Goal: Transaction & Acquisition: Purchase product/service

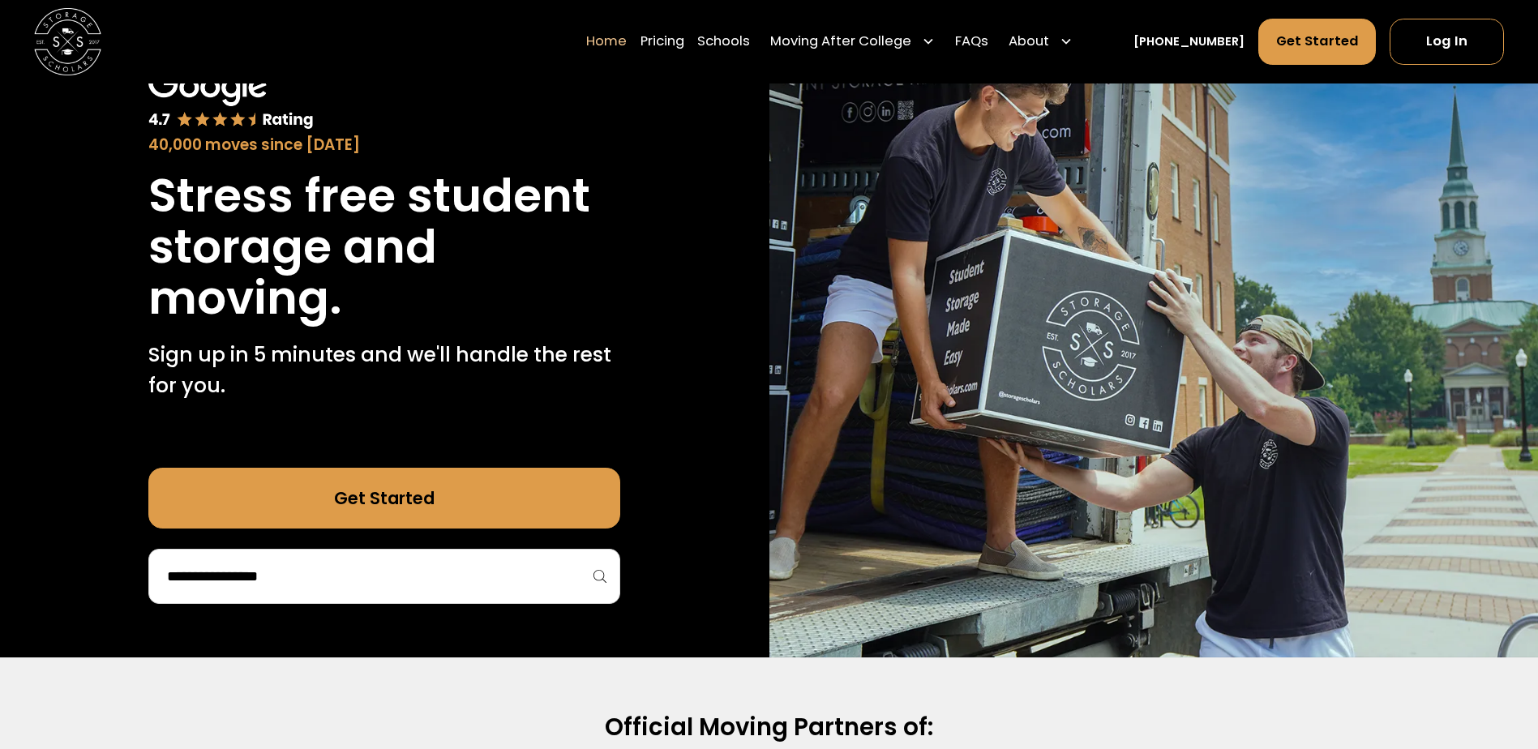
scroll to position [162, 0]
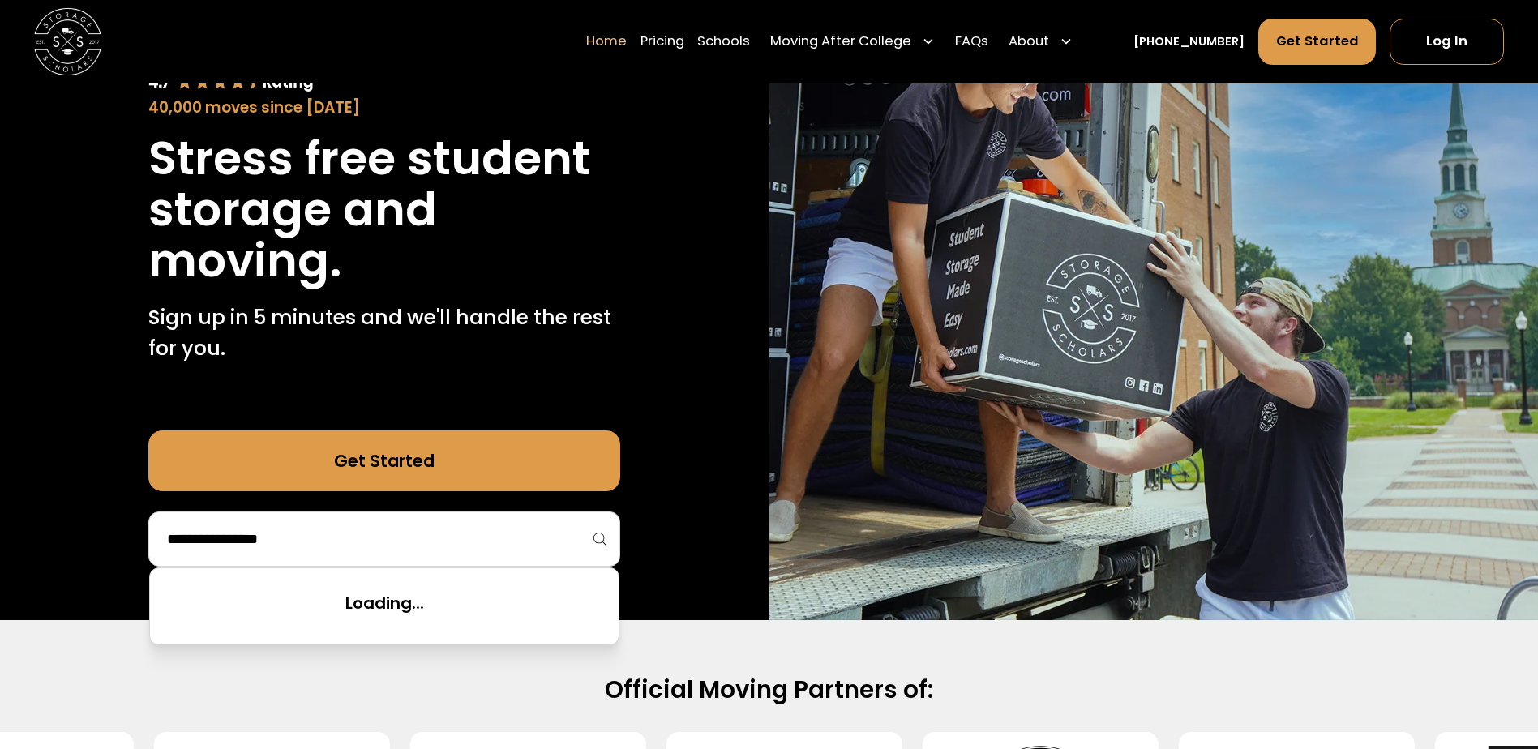
click at [502, 542] on input "search" at bounding box center [384, 539] width 438 height 28
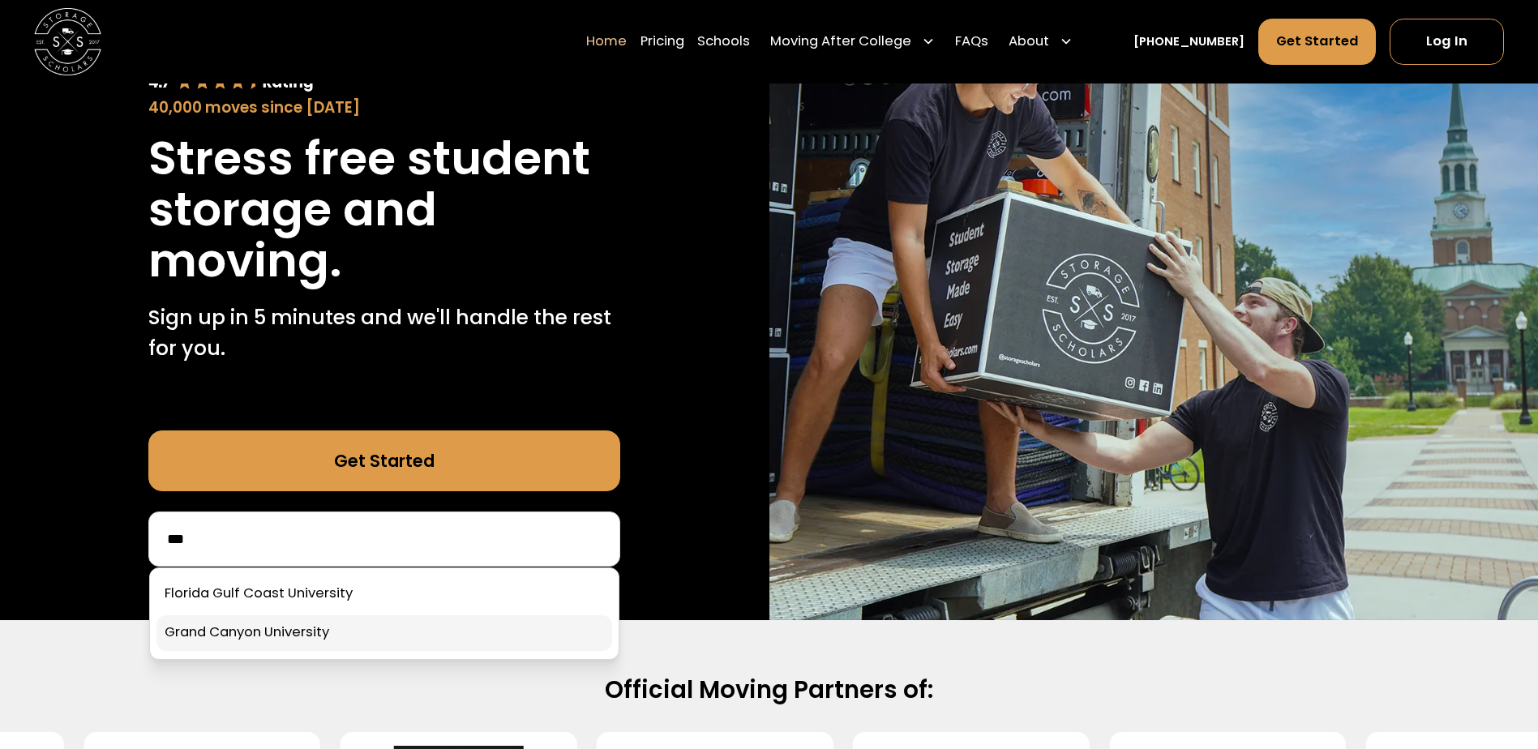
type input "***"
click at [199, 640] on link at bounding box center [384, 633] width 456 height 36
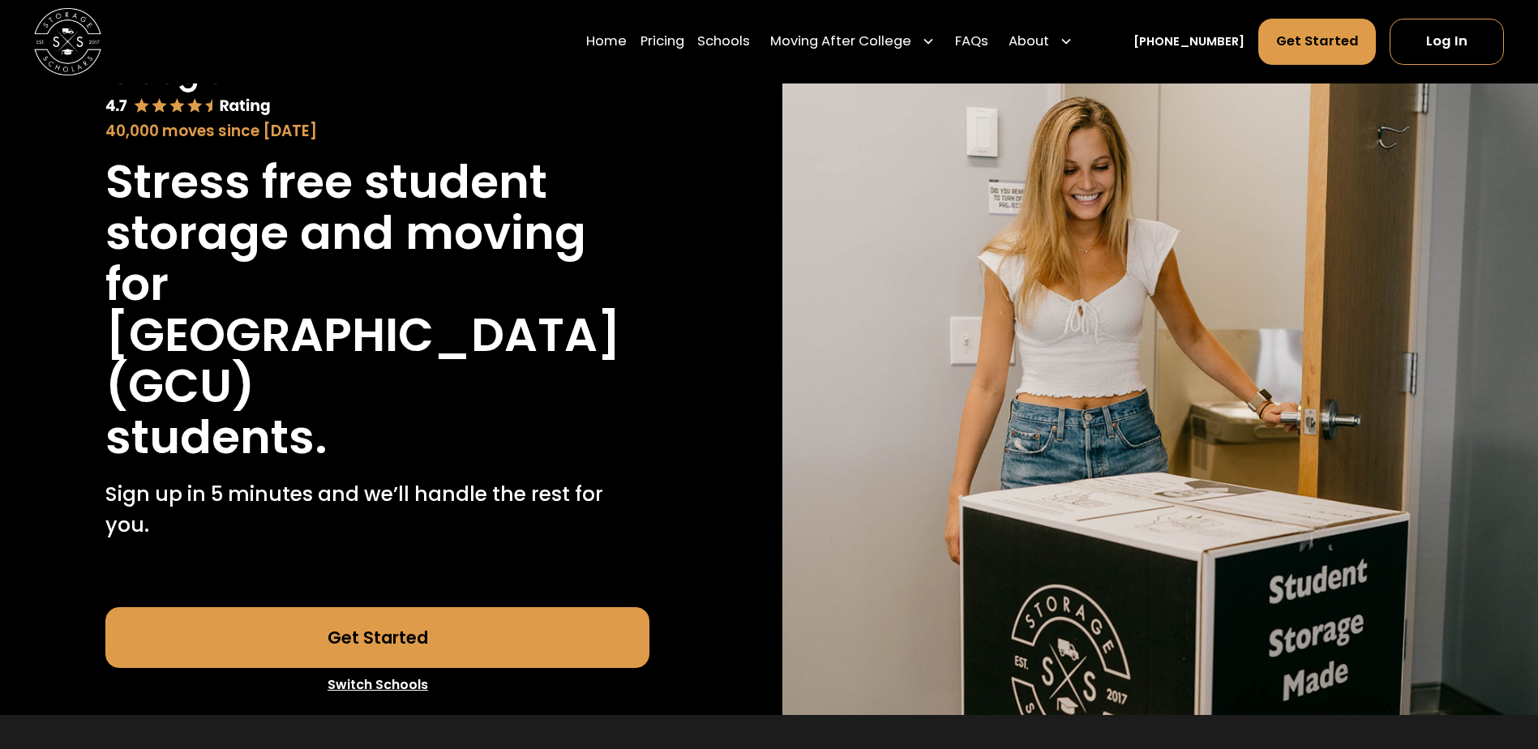
scroll to position [162, 0]
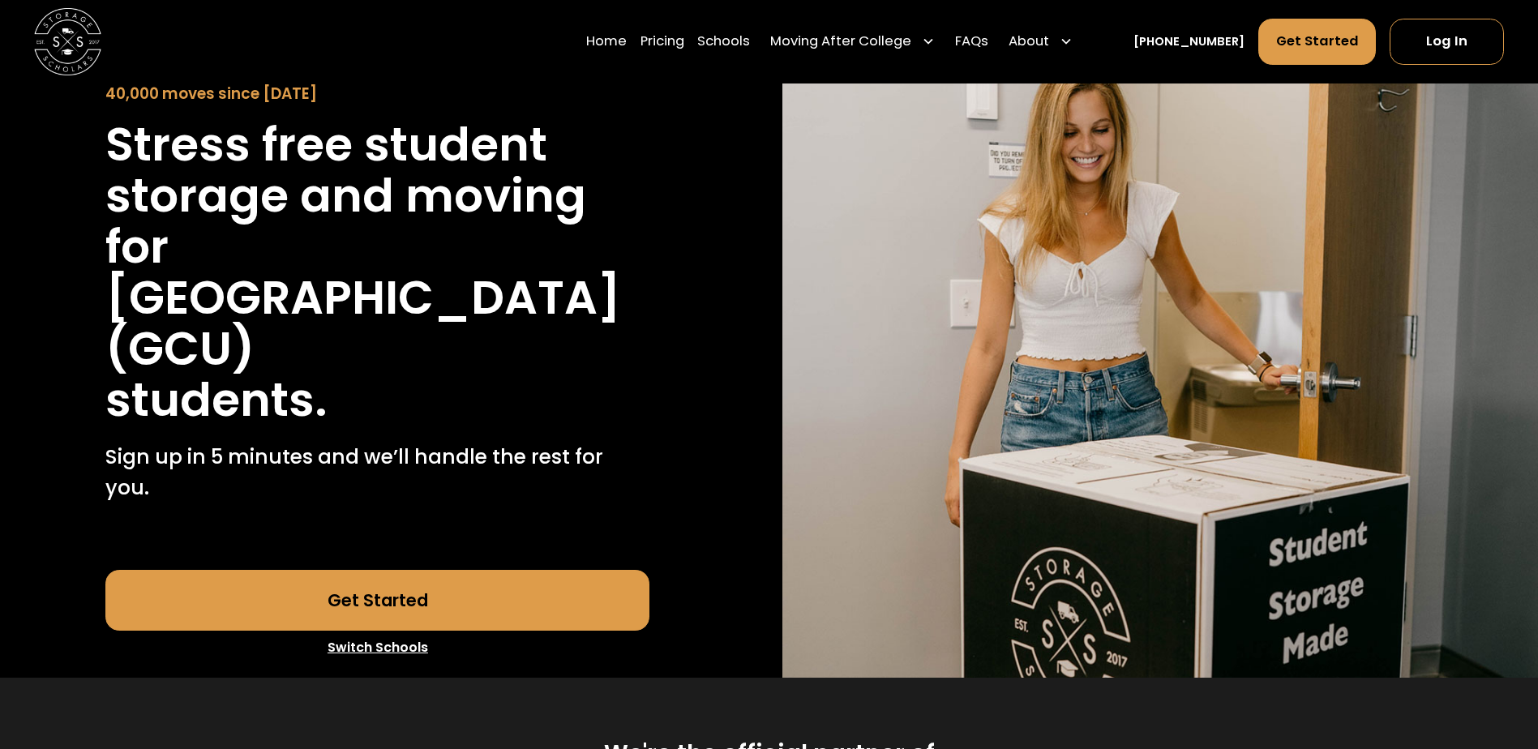
click at [439, 571] on link "Get Started" at bounding box center [377, 600] width 544 height 61
